Goal: Task Accomplishment & Management: Manage account settings

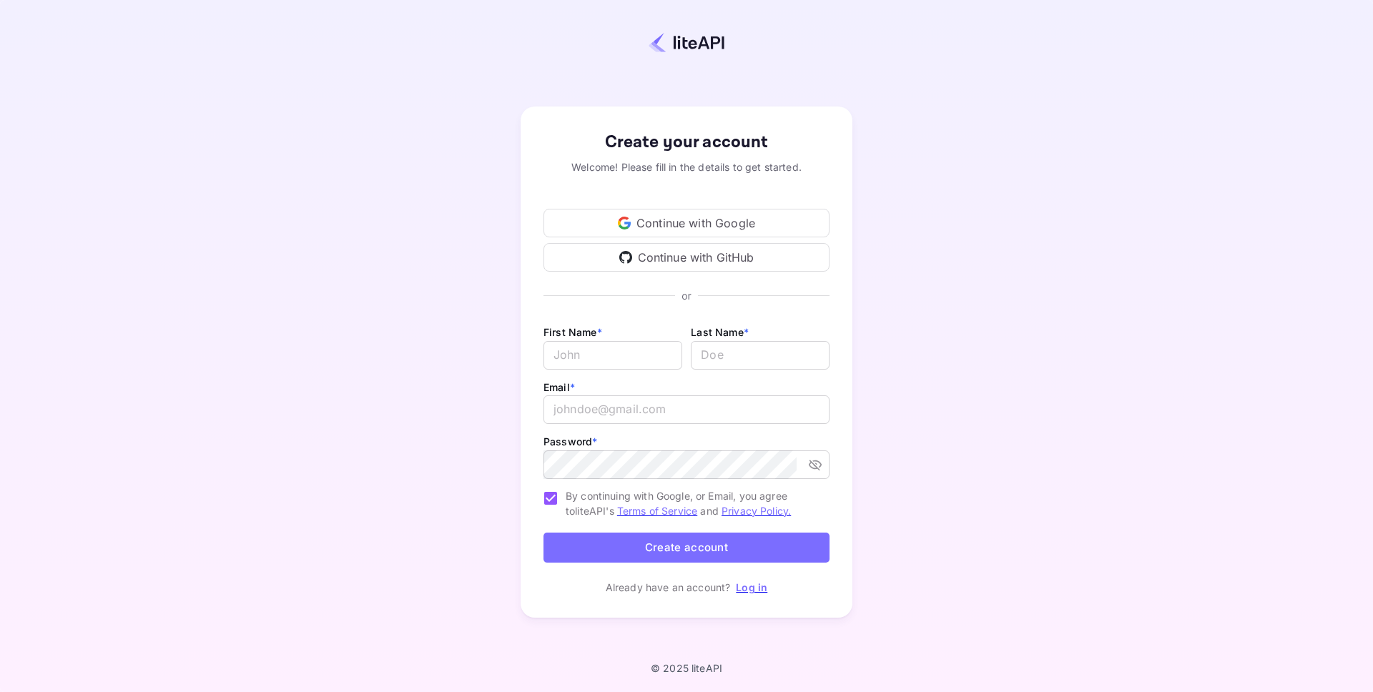
click at [733, 214] on div "Continue with Google" at bounding box center [687, 223] width 286 height 29
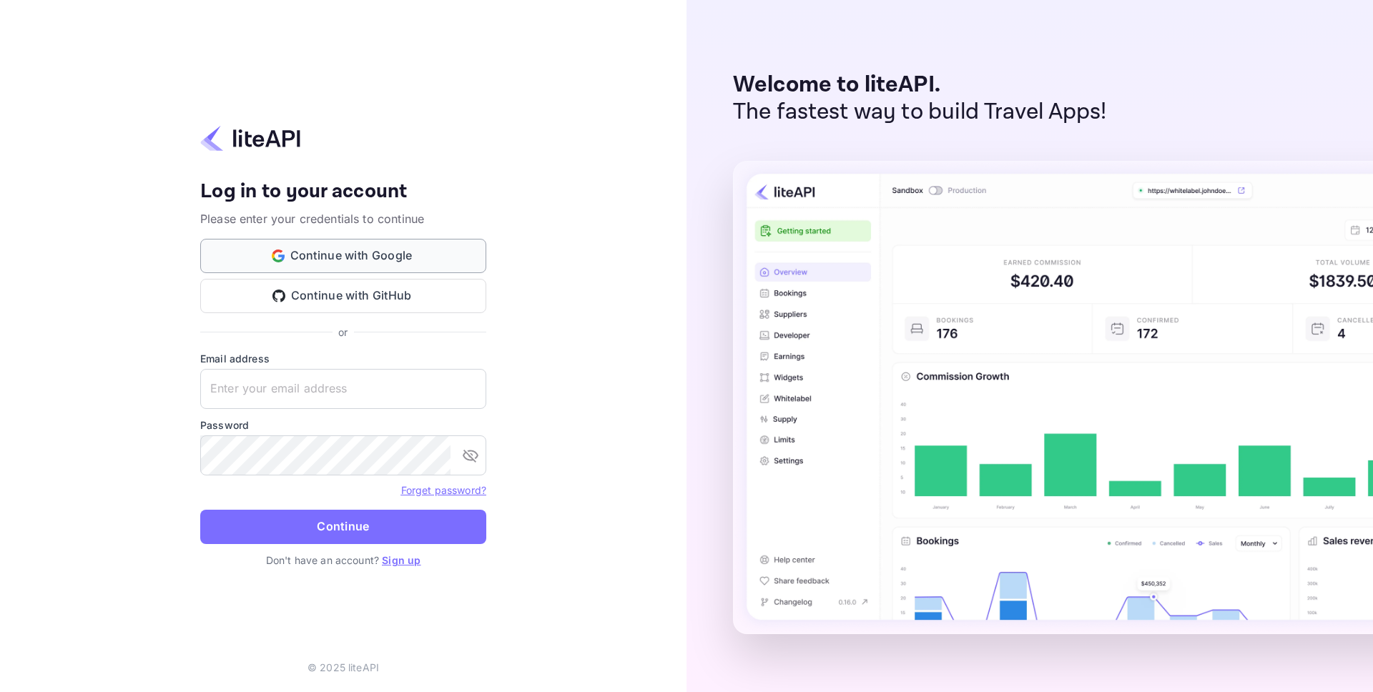
click at [433, 260] on button "Continue with Google" at bounding box center [343, 256] width 286 height 34
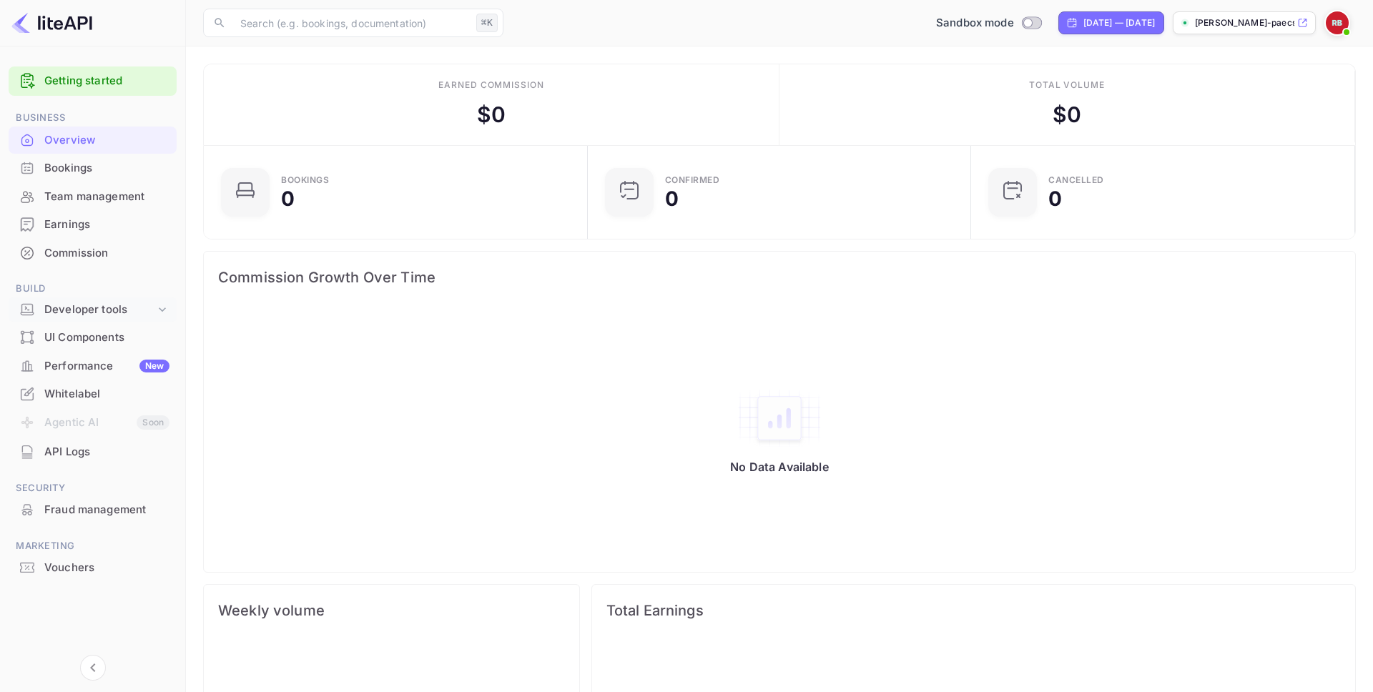
click at [101, 316] on div "Developer tools" at bounding box center [99, 310] width 111 height 16
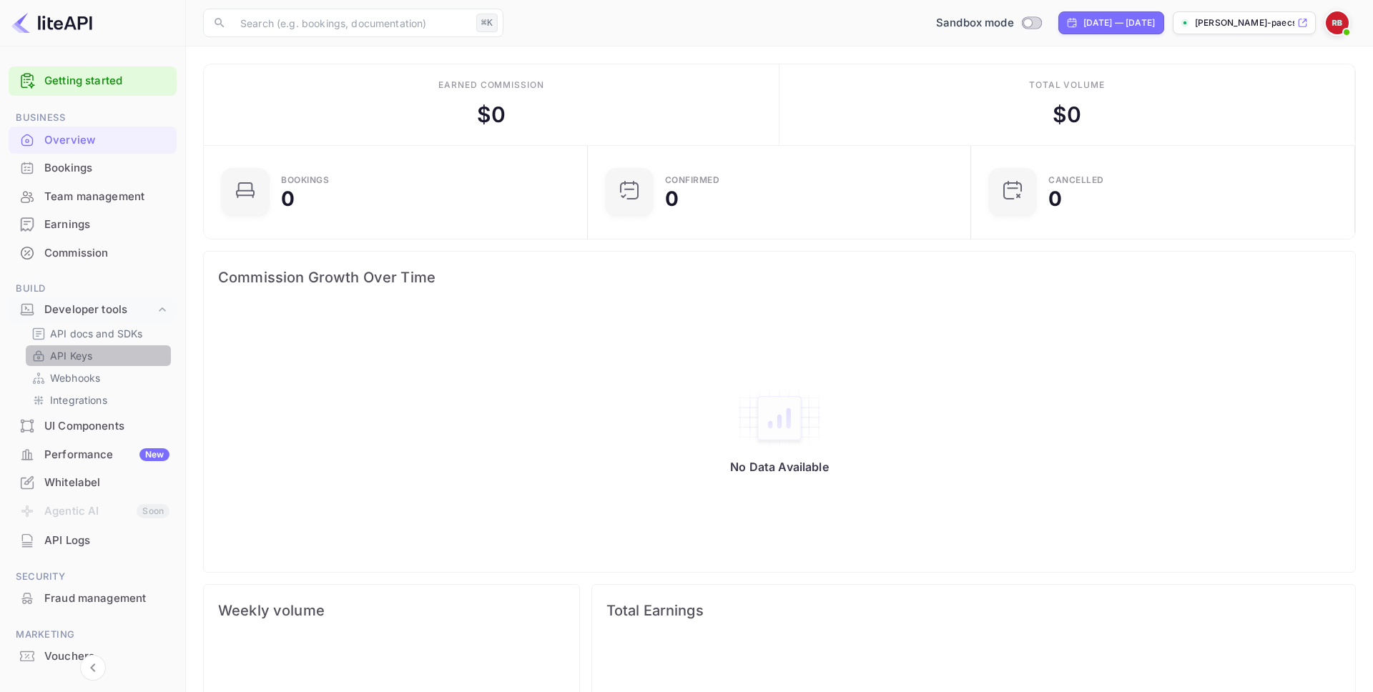
click at [71, 356] on p "API Keys" at bounding box center [71, 355] width 42 height 15
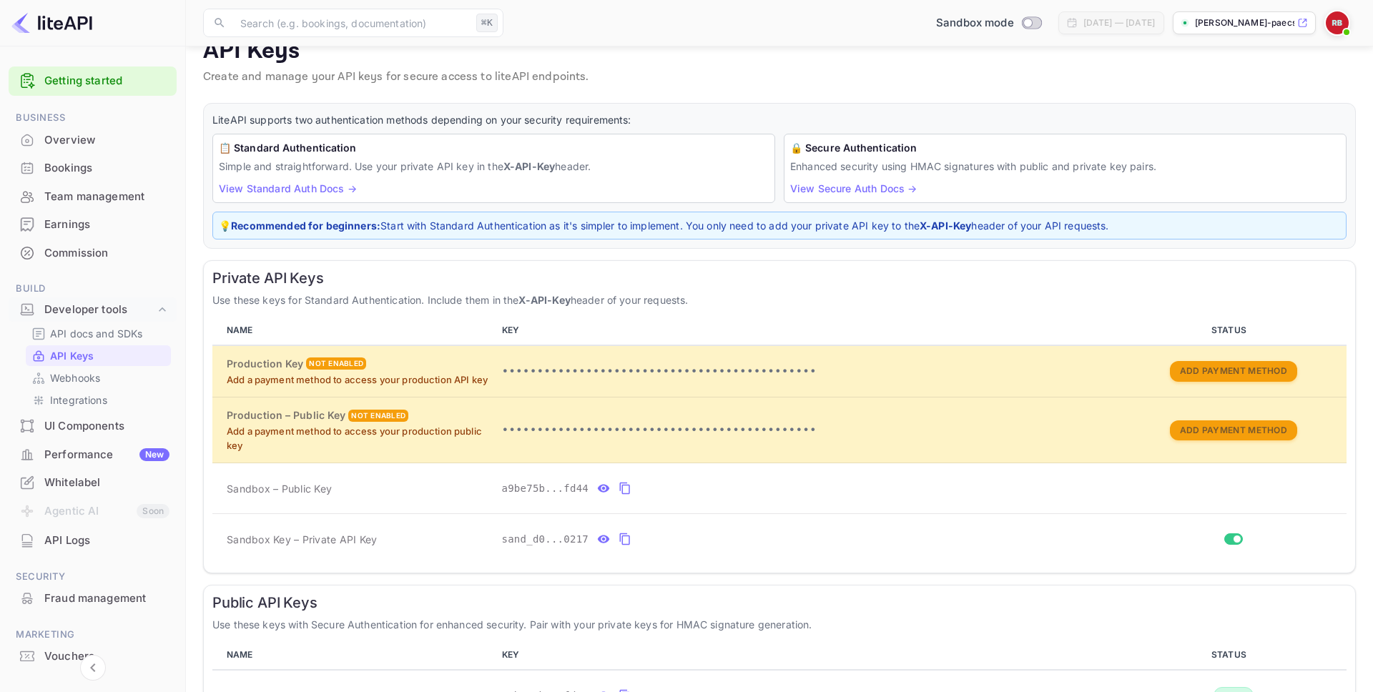
scroll to position [27, 0]
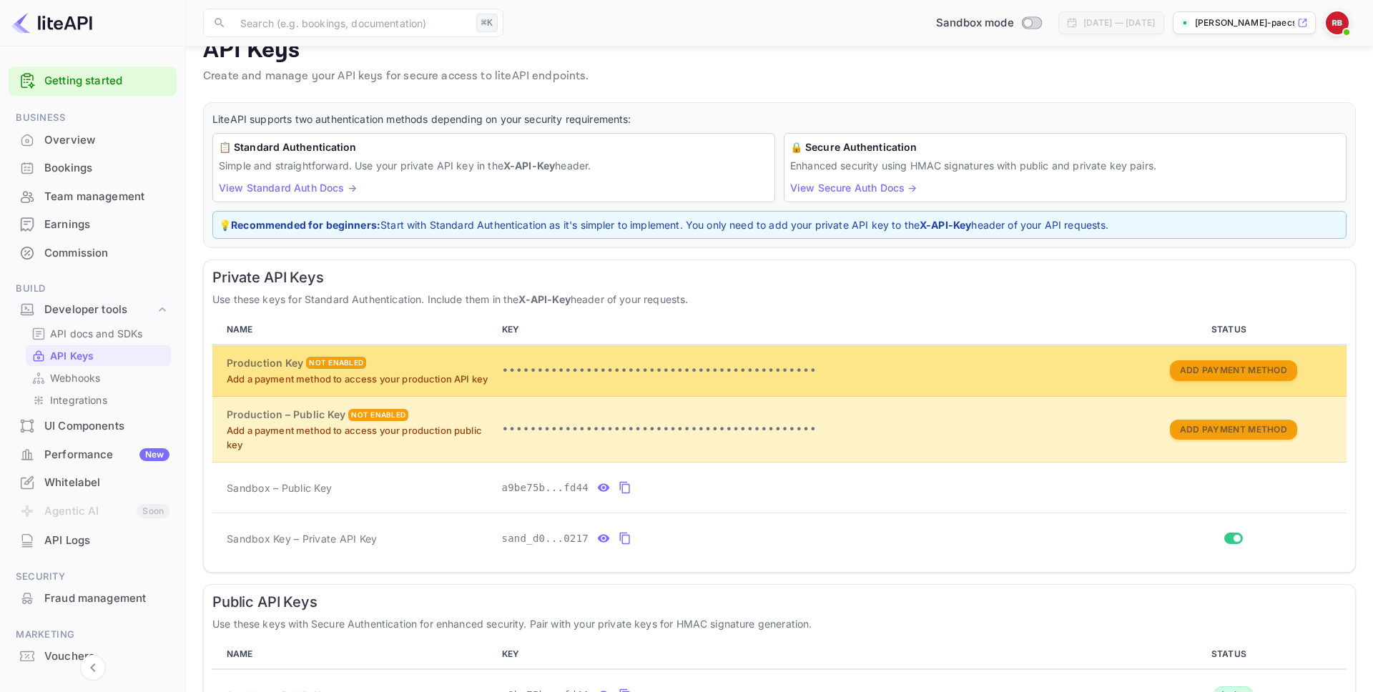
click at [1263, 386] on td "Add Payment Method" at bounding box center [1233, 371] width 227 height 52
click at [1242, 371] on button "Add Payment Method" at bounding box center [1233, 371] width 127 height 21
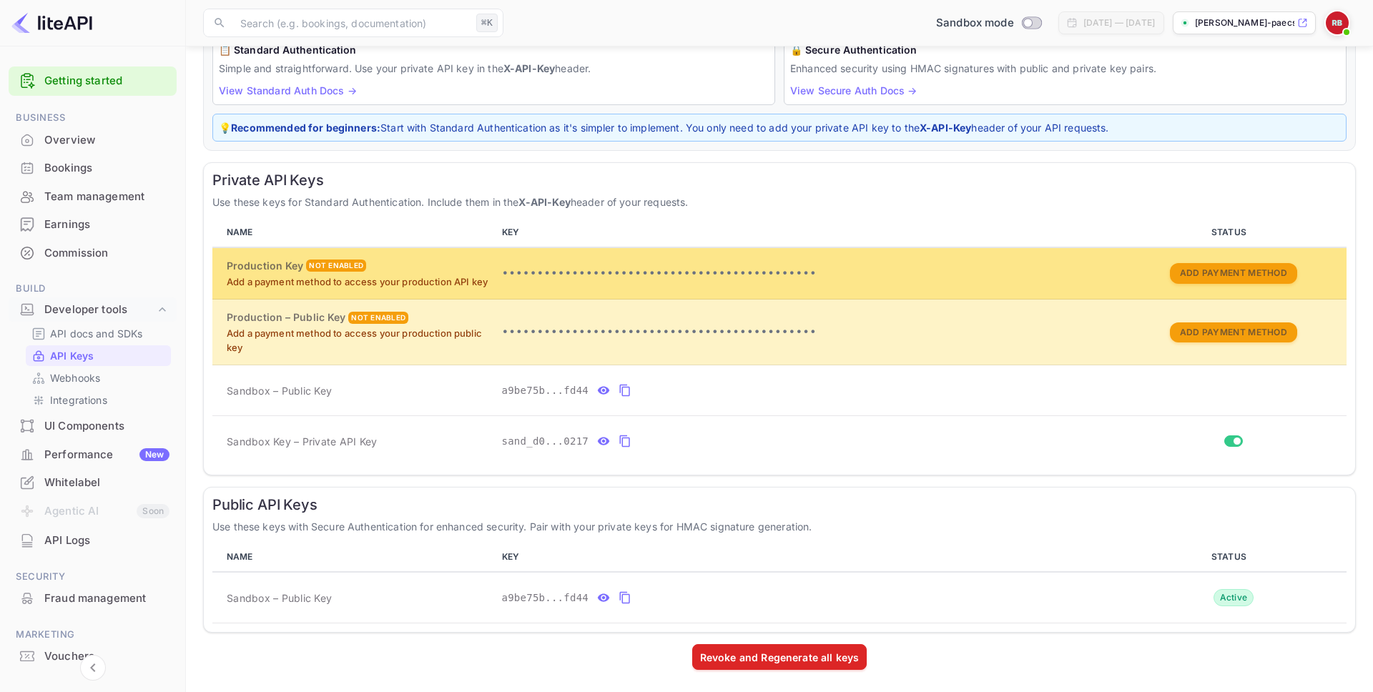
click at [652, 271] on p "•••••••••••••••••••••••••••••••••••••••••••••" at bounding box center [808, 273] width 612 height 17
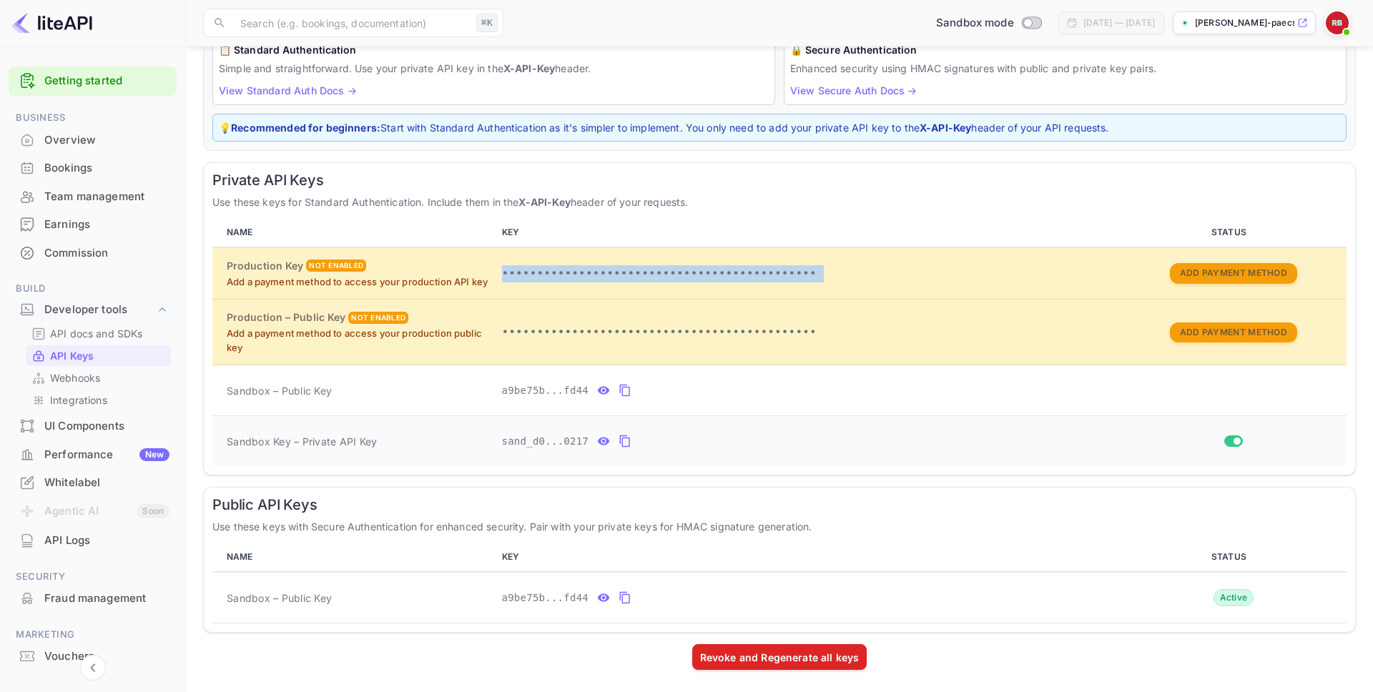
click at [604, 441] on icon "private api keys table" at bounding box center [604, 442] width 12 height 8
click at [771, 443] on icon "private api keys table" at bounding box center [771, 441] width 13 height 17
click at [630, 444] on icon "private api keys table" at bounding box center [625, 442] width 10 height 12
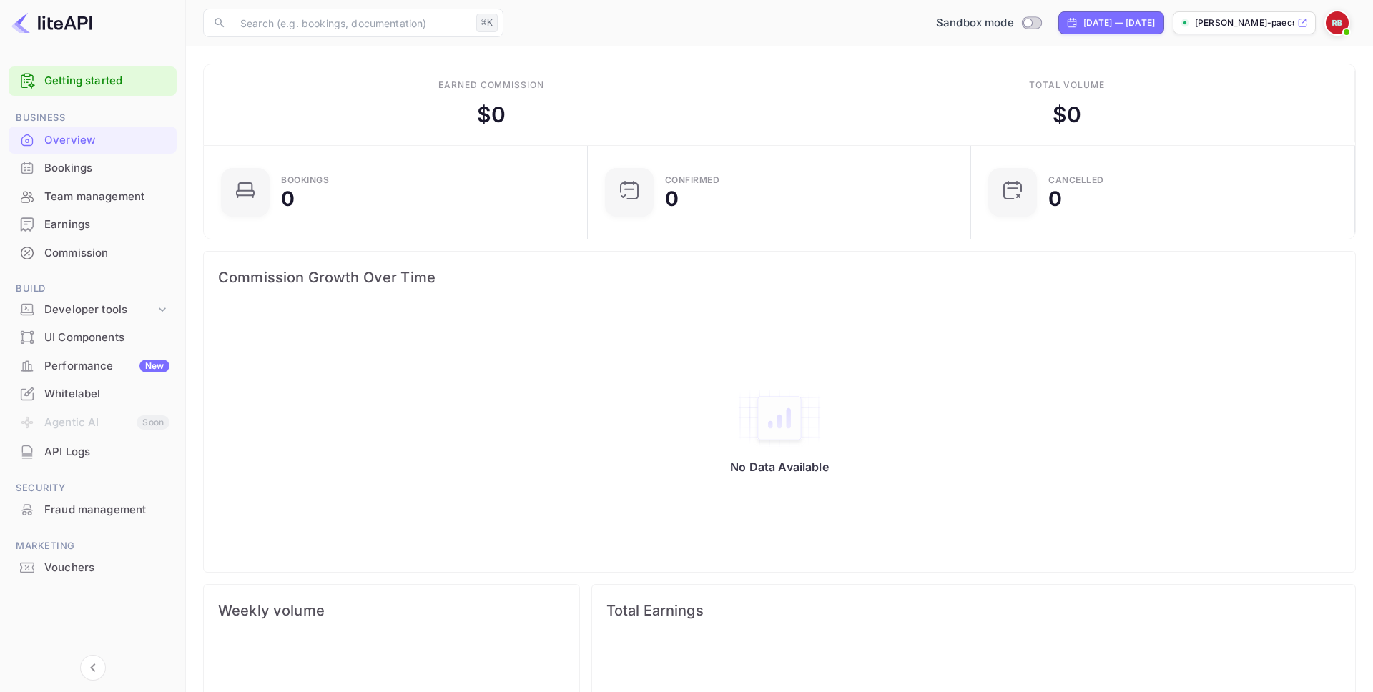
click at [57, 27] on img at bounding box center [51, 22] width 81 height 23
click at [1014, 24] on input "Switch to Production mode" at bounding box center [1028, 22] width 29 height 9
checkbox input "false"
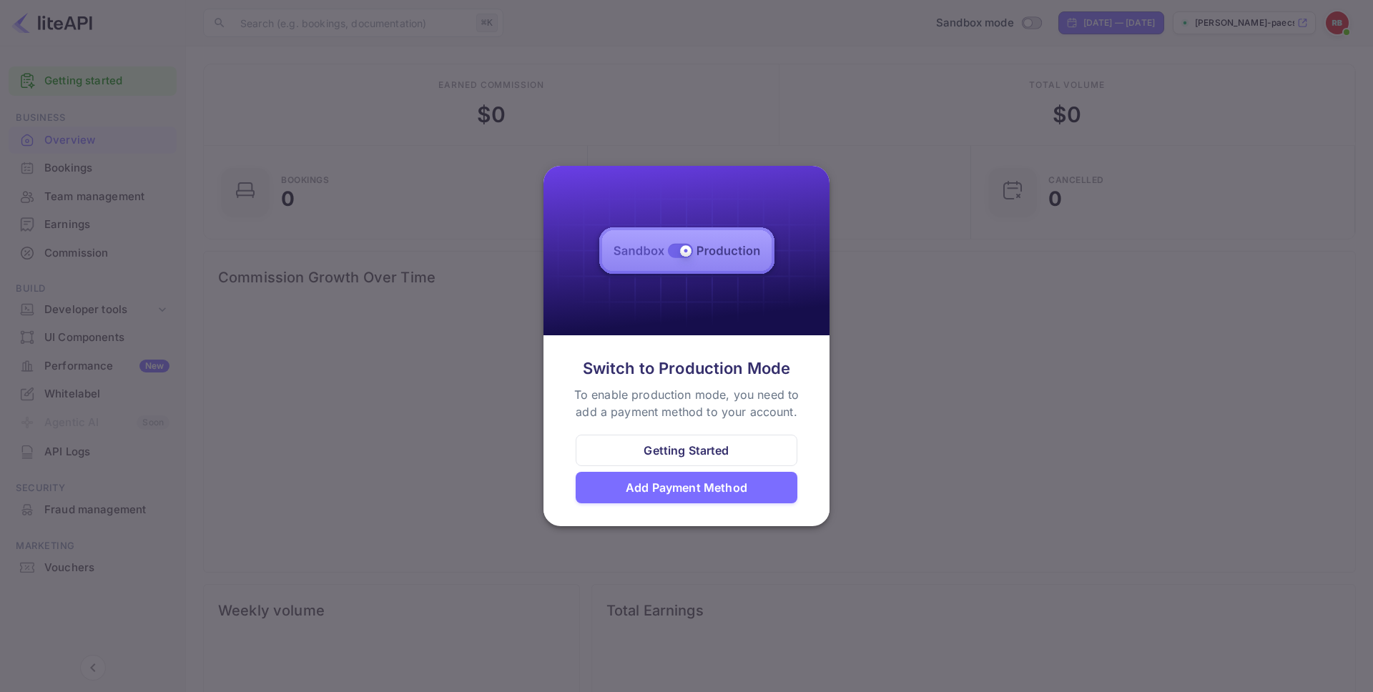
click at [956, 383] on div at bounding box center [686, 346] width 1373 height 692
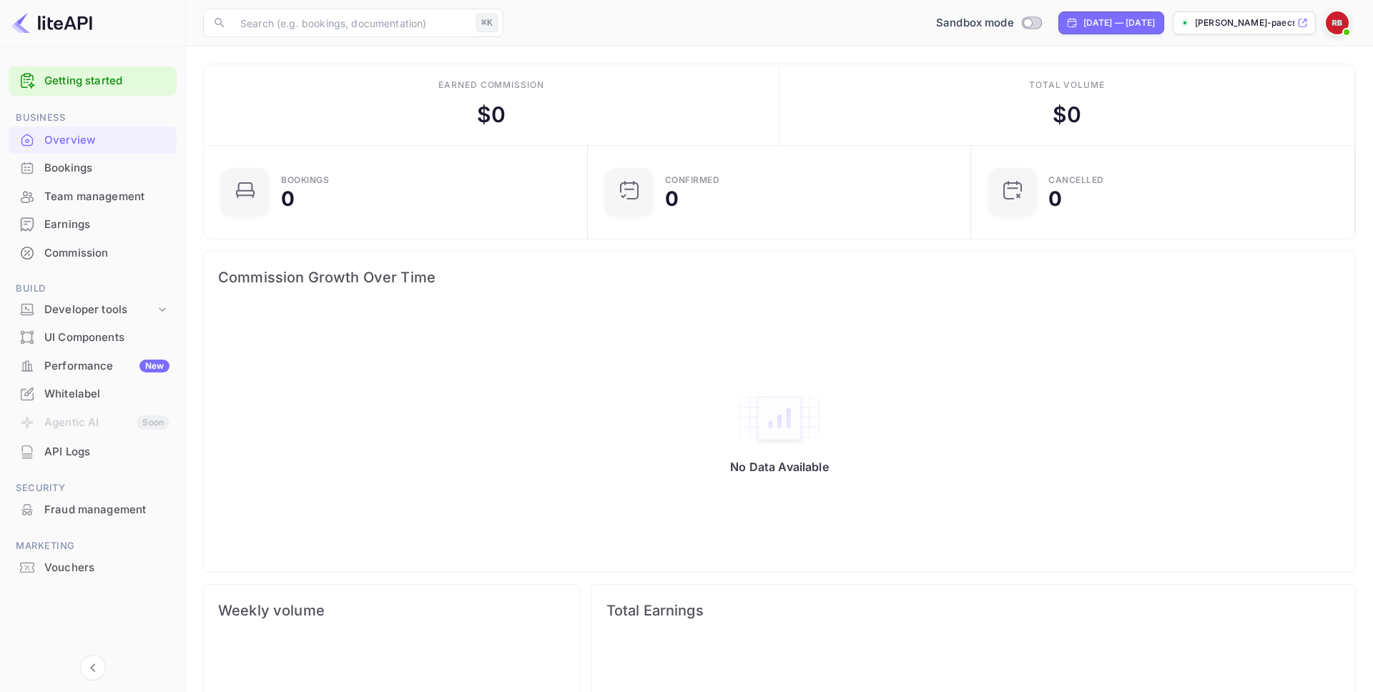
click at [104, 369] on div "Performance New" at bounding box center [106, 366] width 125 height 16
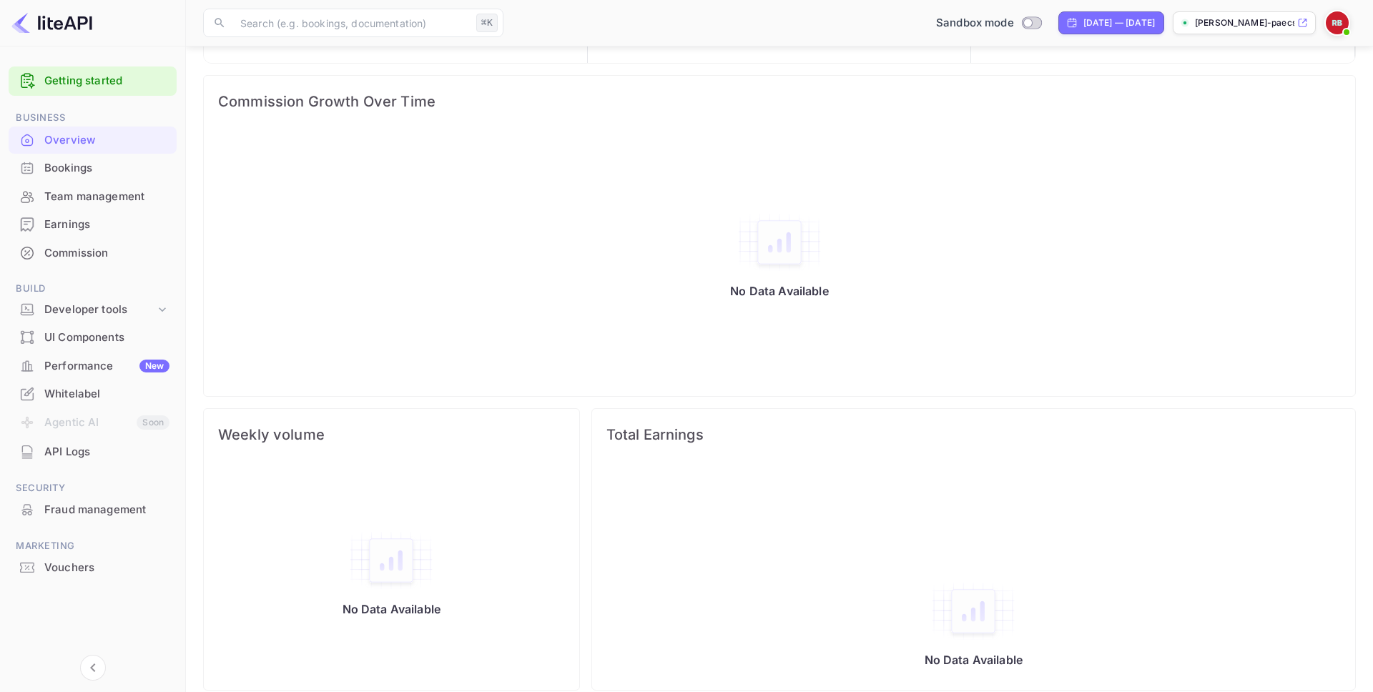
scroll to position [177, 0]
click at [97, 346] on div "UI Components" at bounding box center [93, 338] width 168 height 28
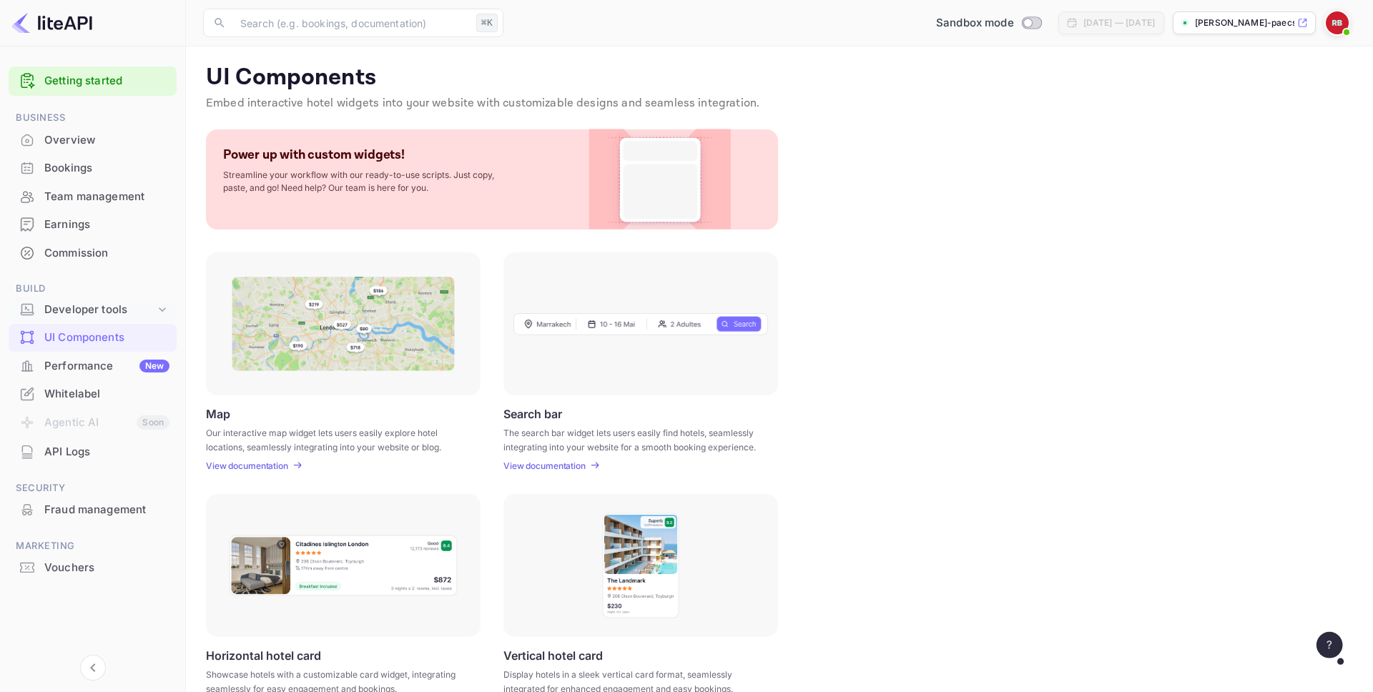
click at [110, 310] on div "Developer tools" at bounding box center [99, 310] width 111 height 16
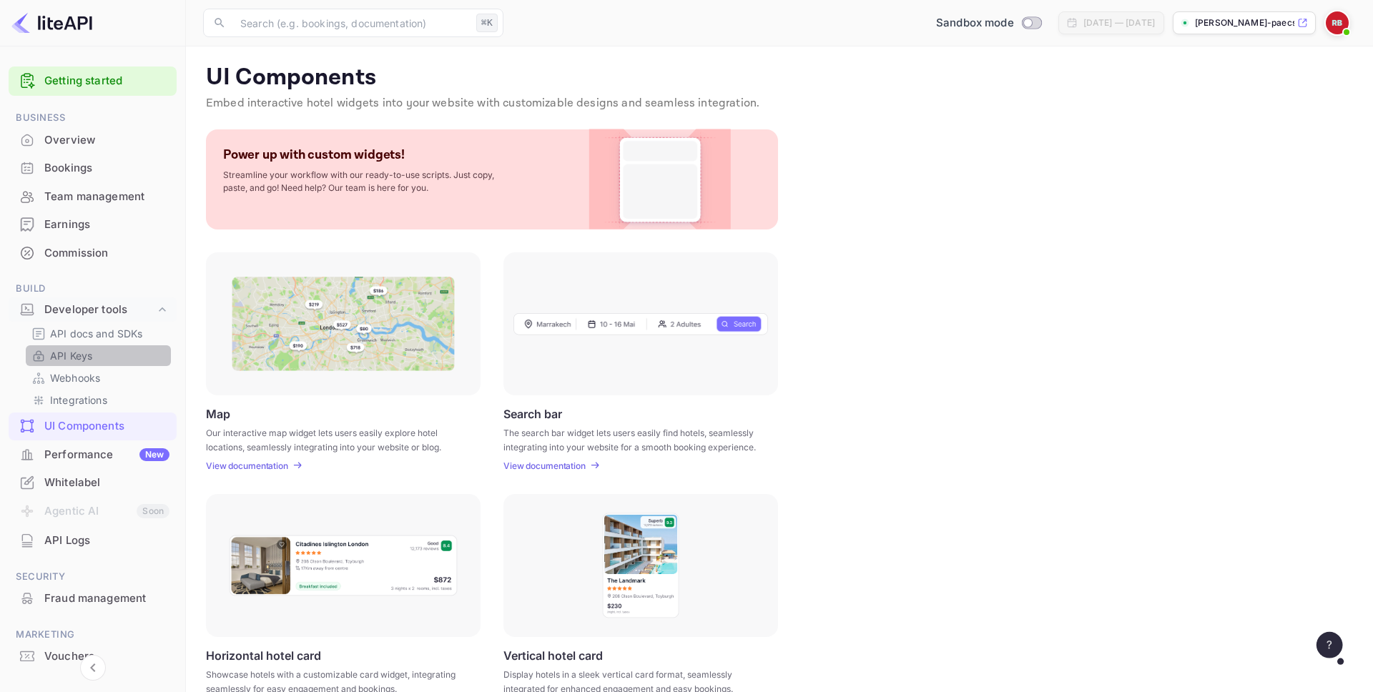
click at [104, 361] on link "API Keys" at bounding box center [98, 355] width 134 height 15
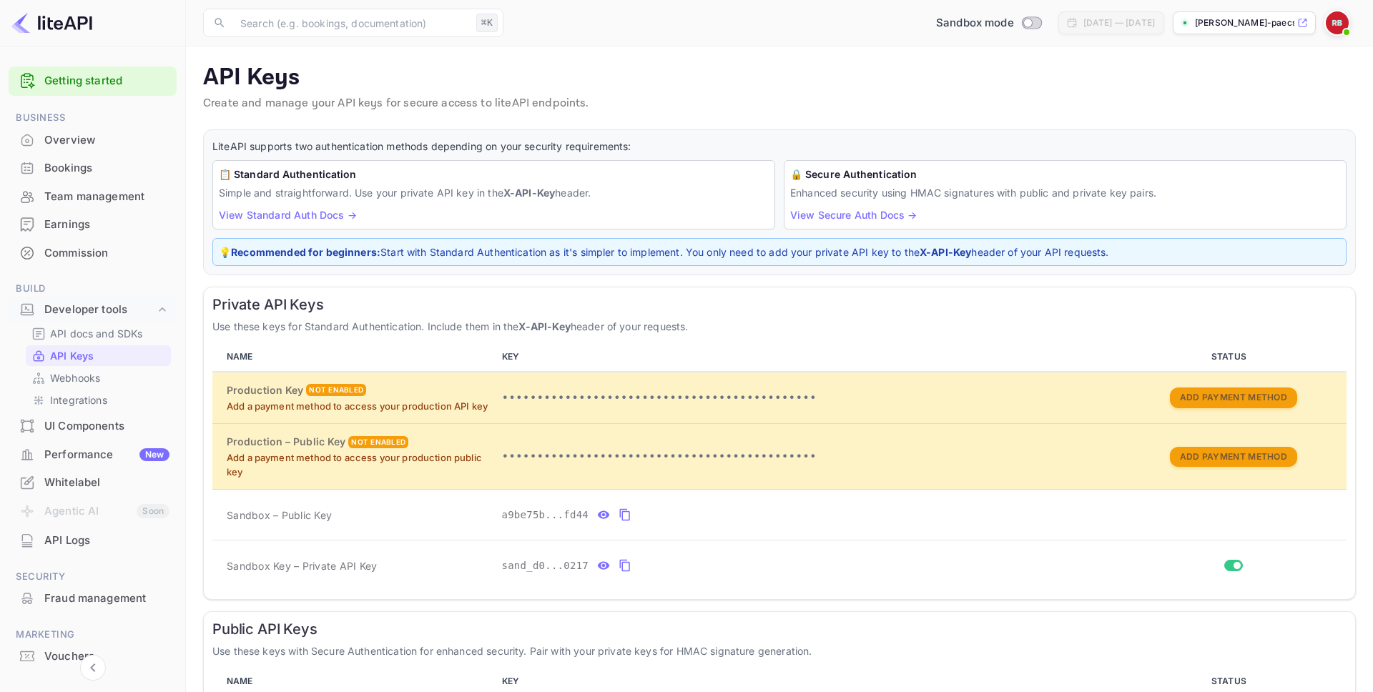
click at [778, 255] on p "💡 Recommended for beginners: Start with Standard Authentication as it's simpler…" at bounding box center [780, 252] width 1122 height 15
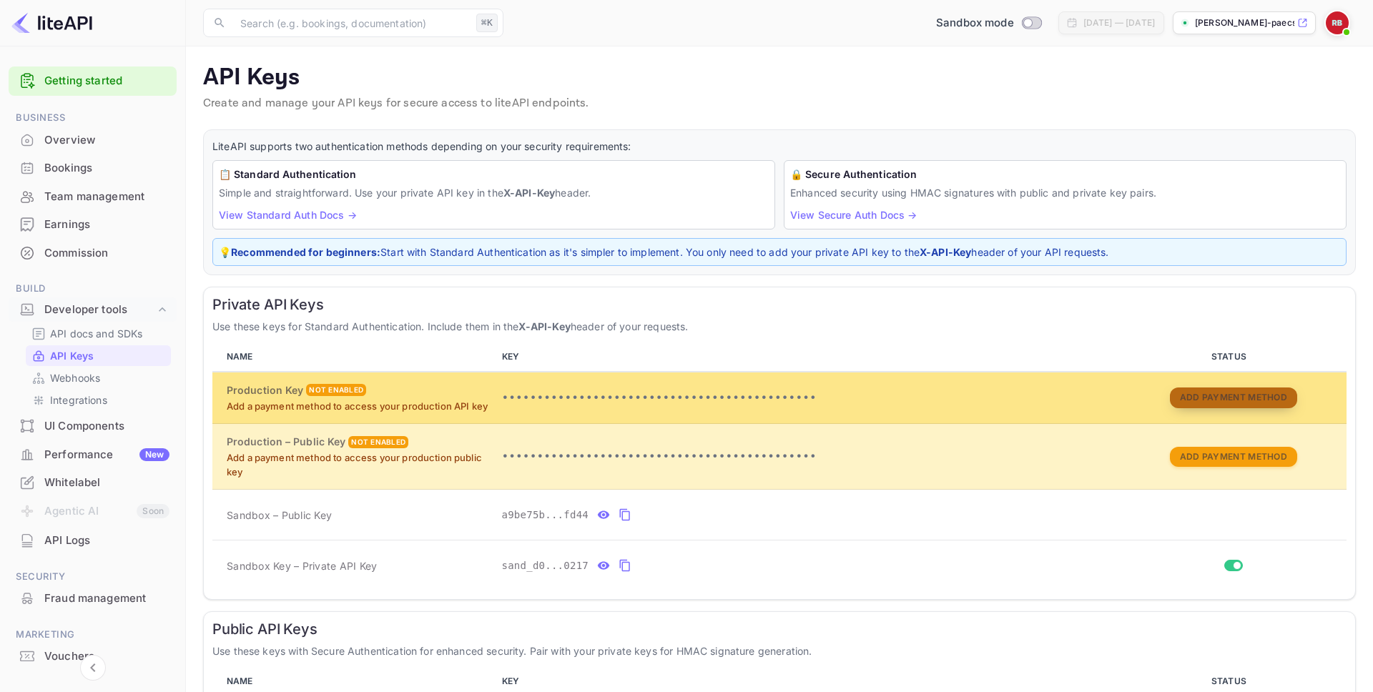
click at [1208, 391] on button "Add Payment Method" at bounding box center [1233, 398] width 127 height 21
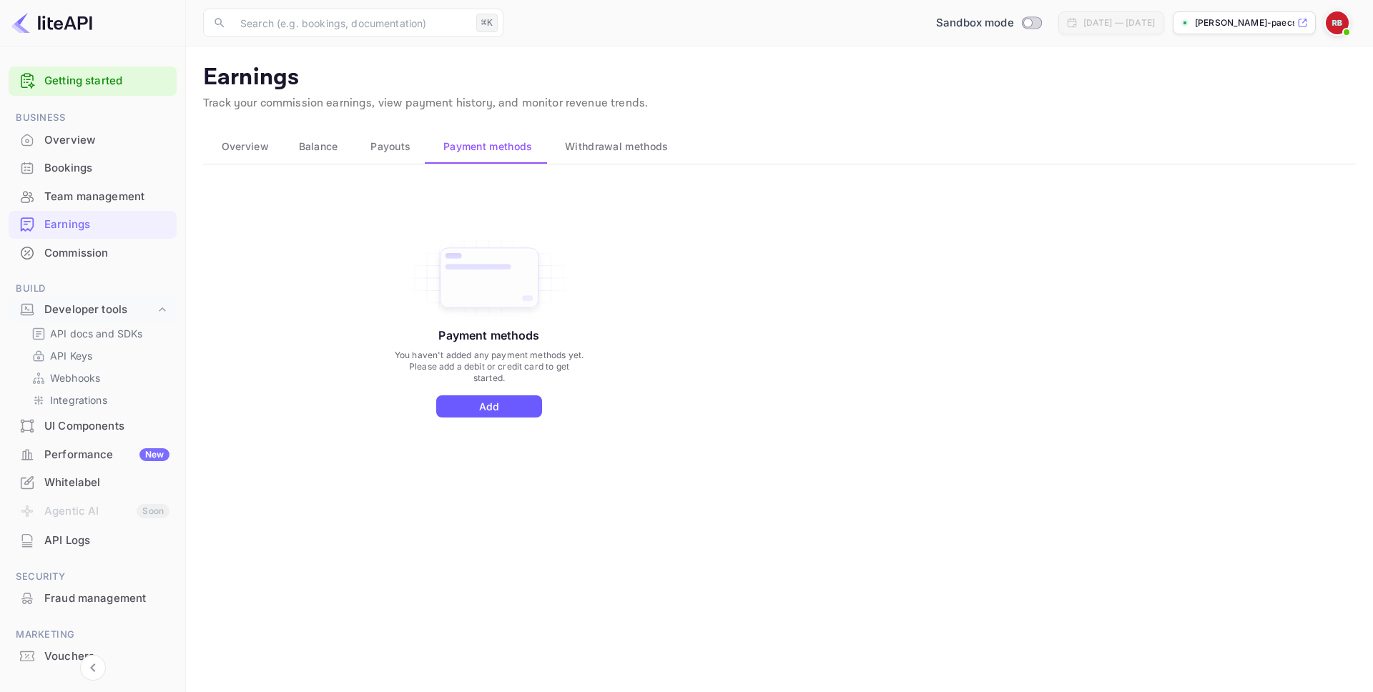
click at [503, 404] on button "Add" at bounding box center [489, 407] width 106 height 22
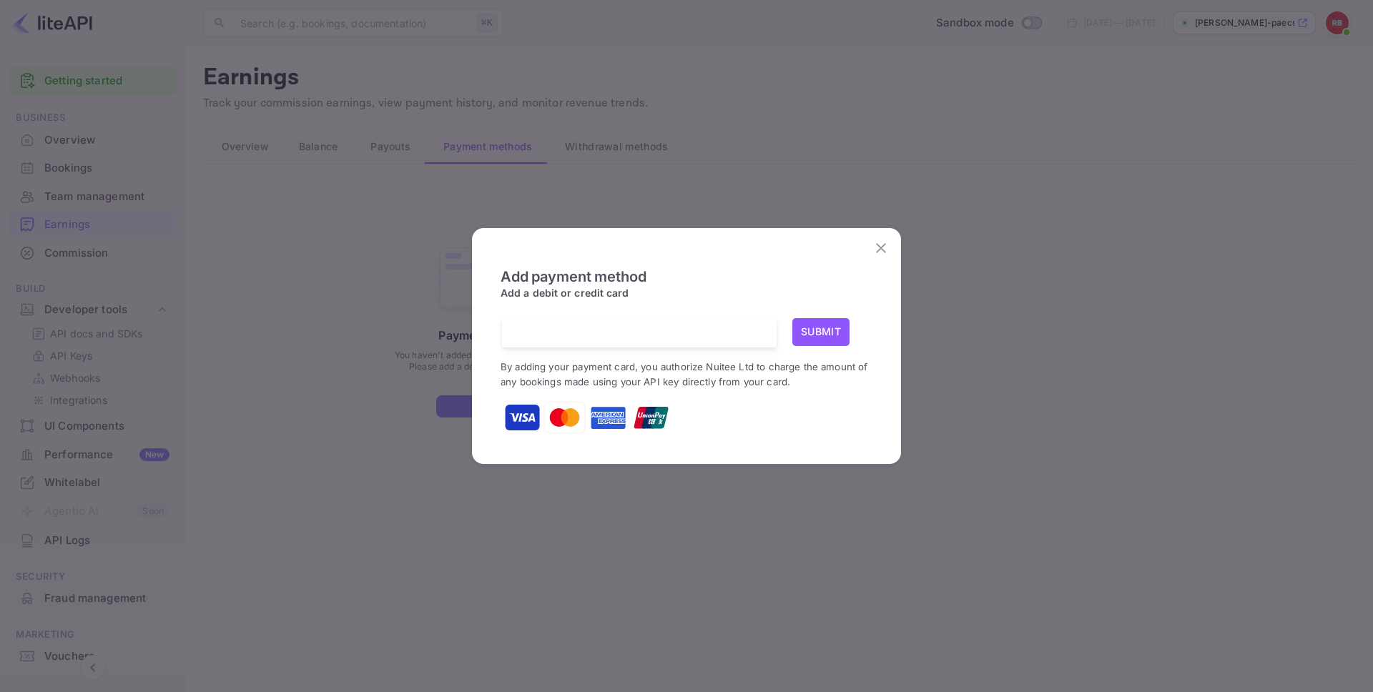
click at [811, 340] on button "Submit" at bounding box center [821, 332] width 57 height 28
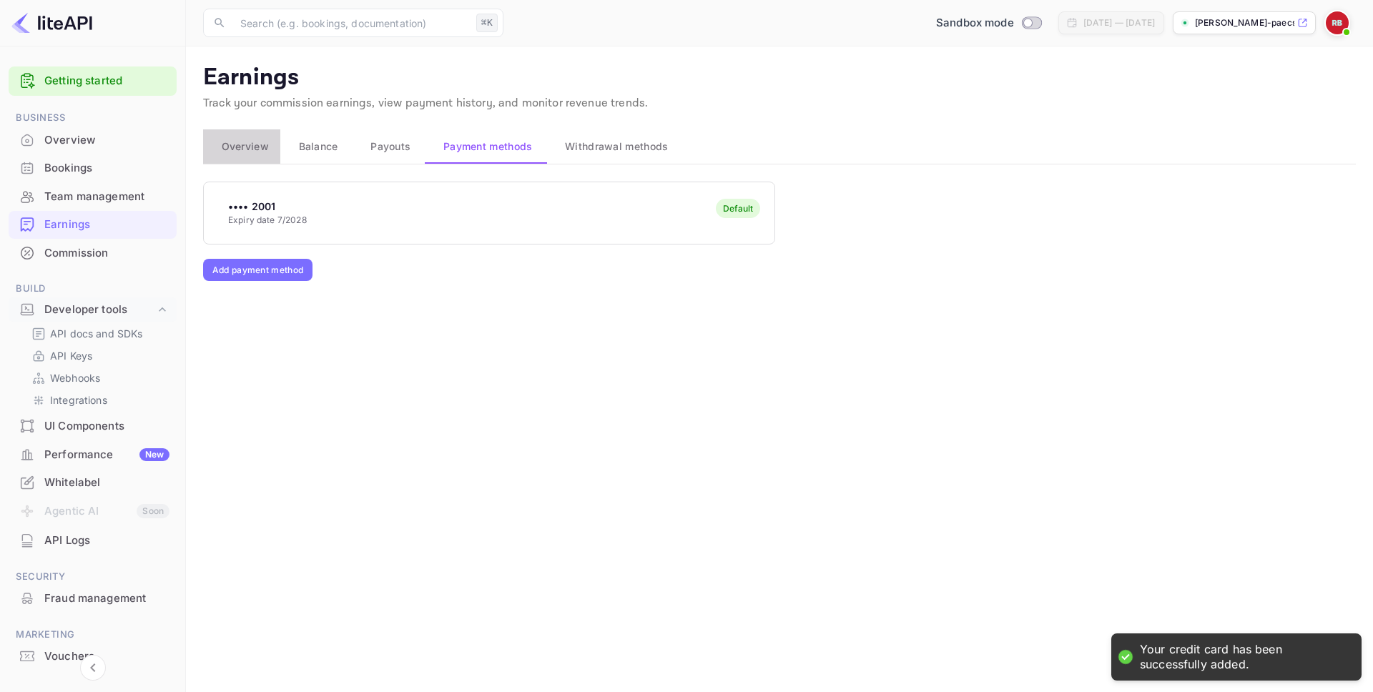
click at [251, 154] on span "Overview" at bounding box center [245, 146] width 47 height 17
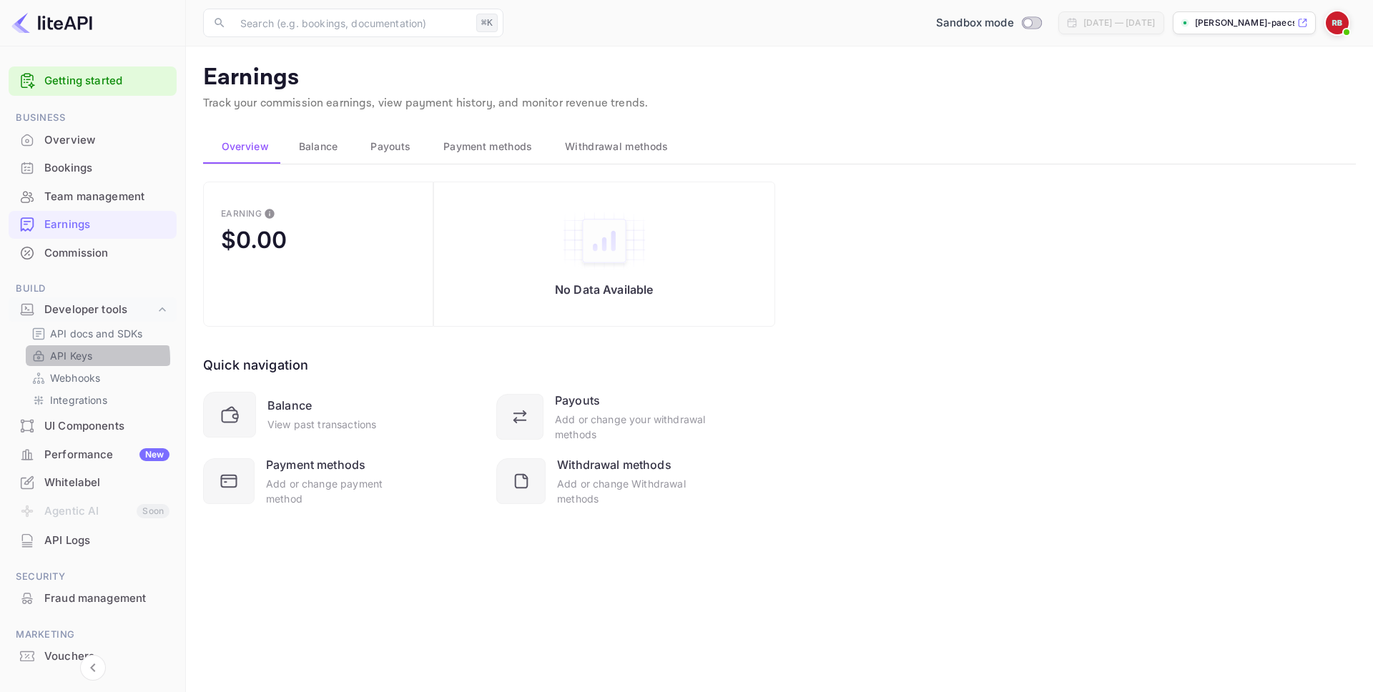
click at [87, 359] on p "API Keys" at bounding box center [71, 355] width 42 height 15
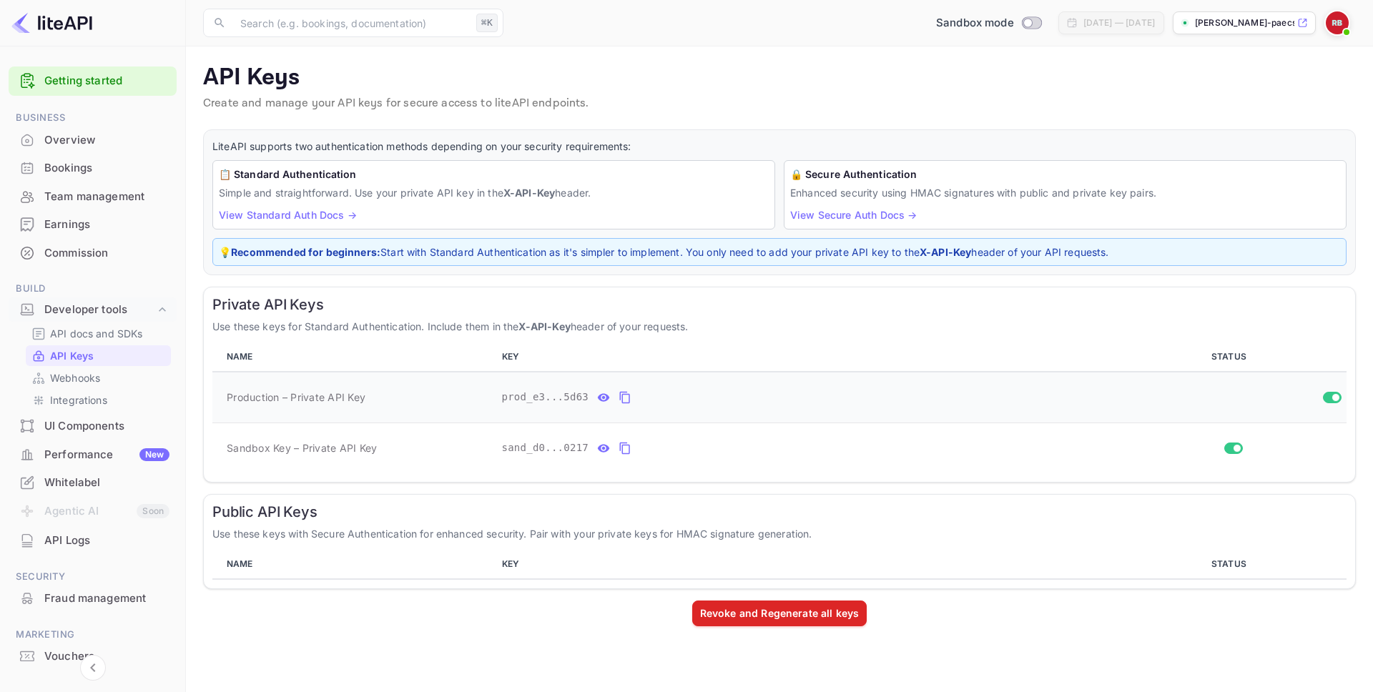
click at [630, 399] on icon "private api keys table" at bounding box center [625, 397] width 13 height 17
click at [959, 116] on div "API Keys Create and manage your API keys for secure access to liteAPI endpoints." at bounding box center [779, 91] width 1153 height 54
click at [622, 398] on icon "private api keys table" at bounding box center [625, 398] width 10 height 12
